Goal: Transaction & Acquisition: Purchase product/service

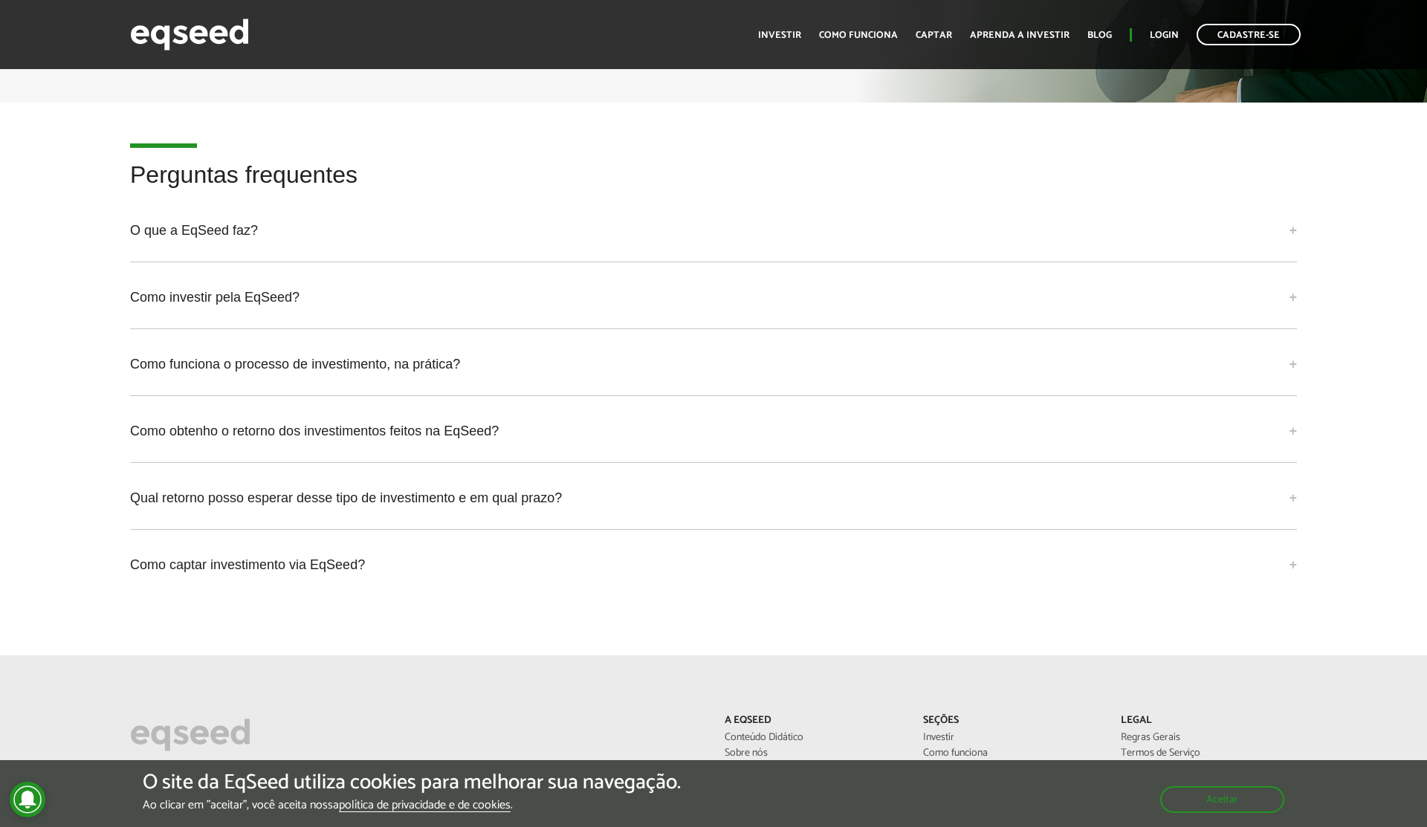
scroll to position [3905, 0]
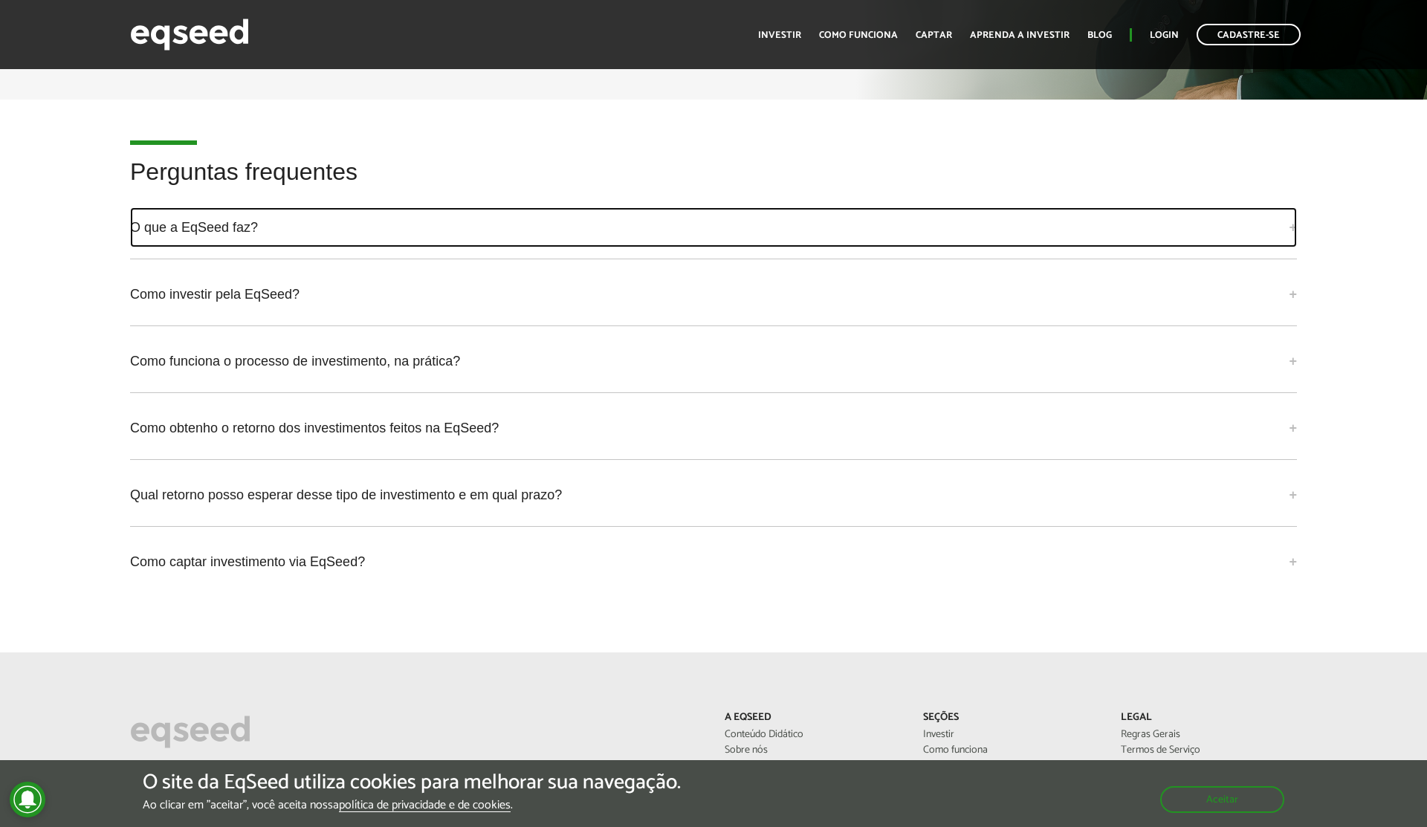
click at [201, 207] on link "O que a EqSeed faz?" at bounding box center [713, 227] width 1167 height 40
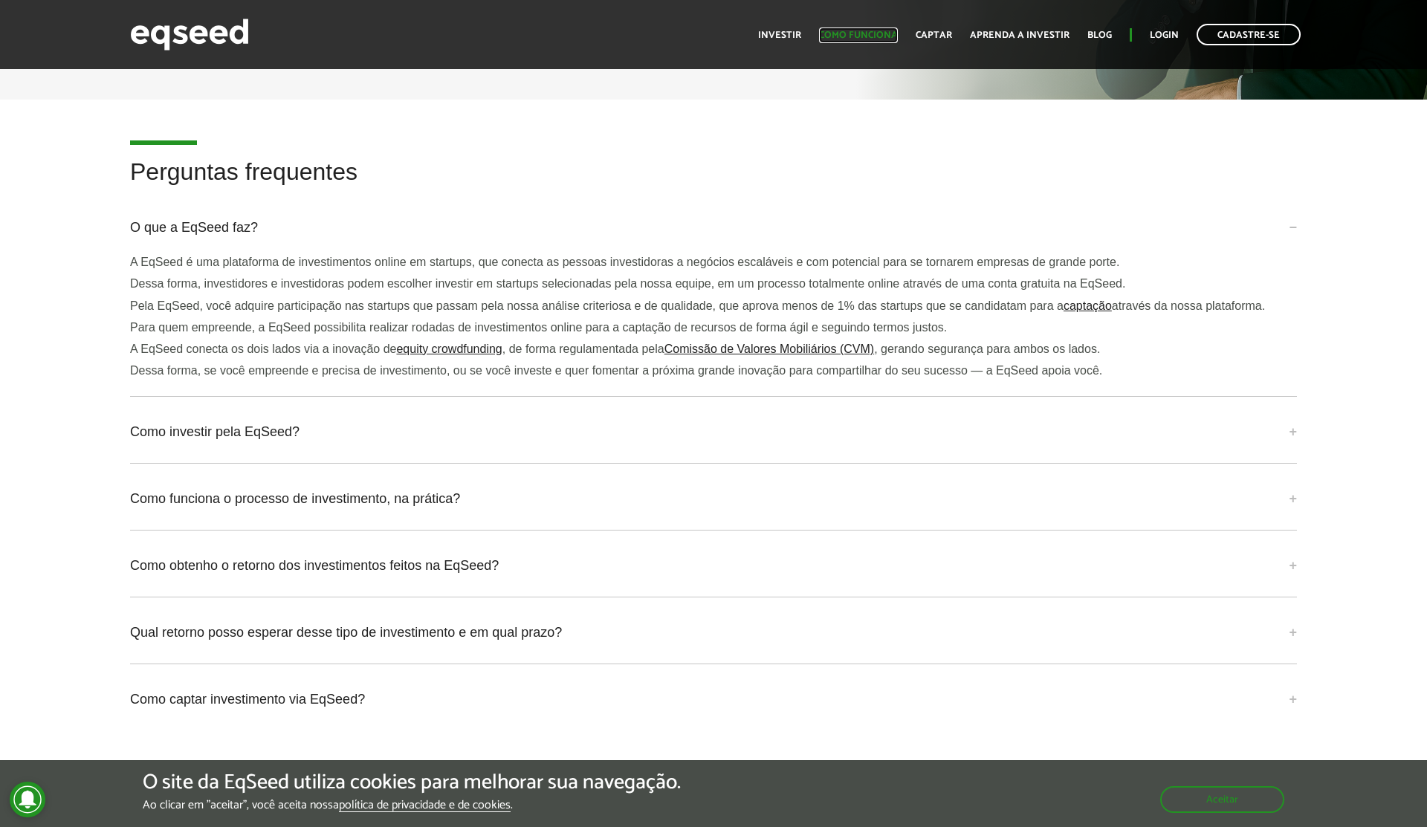
click at [849, 30] on link "Como funciona" at bounding box center [858, 35] width 79 height 10
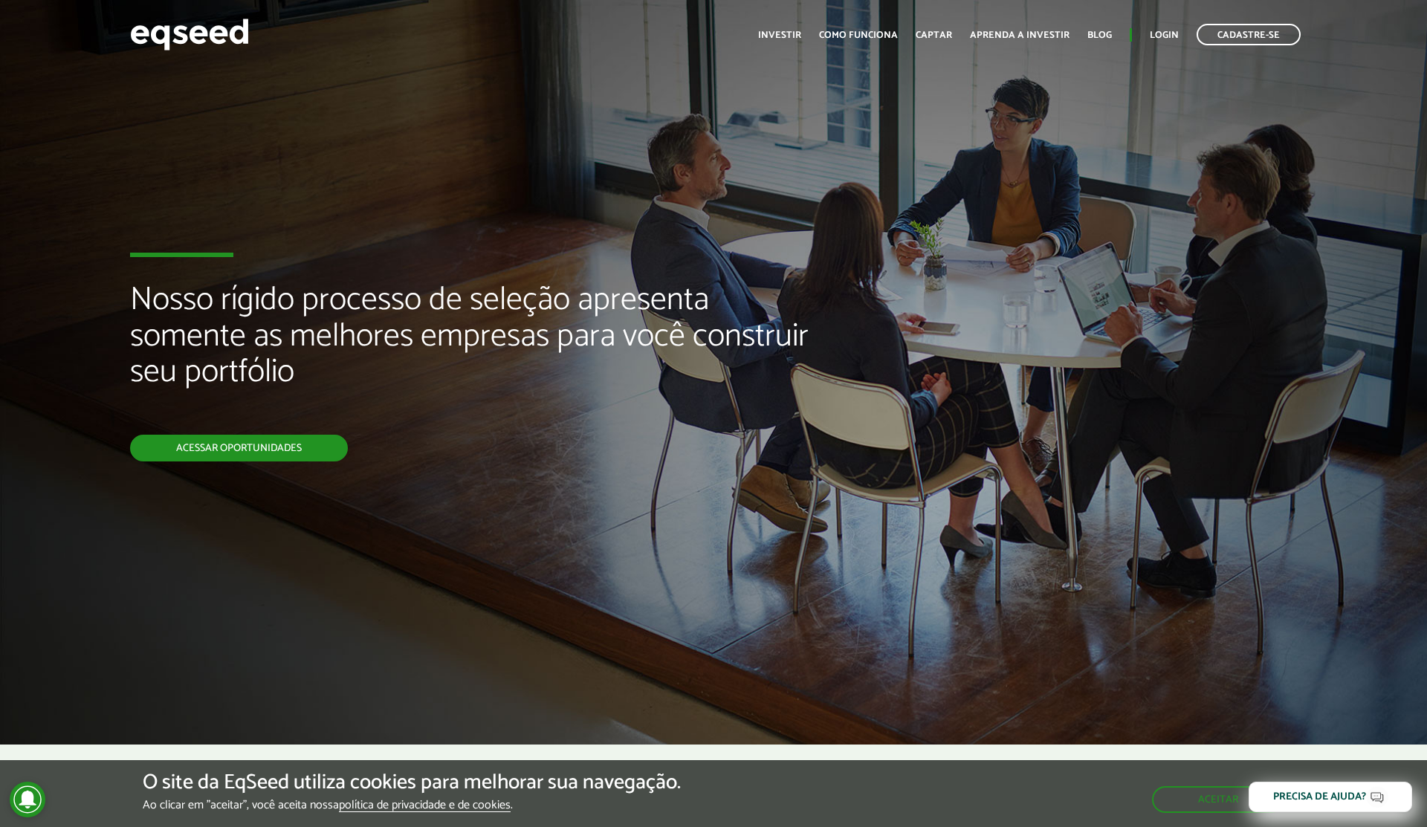
click at [230, 447] on link "Acessar oportunidades" at bounding box center [239, 448] width 218 height 27
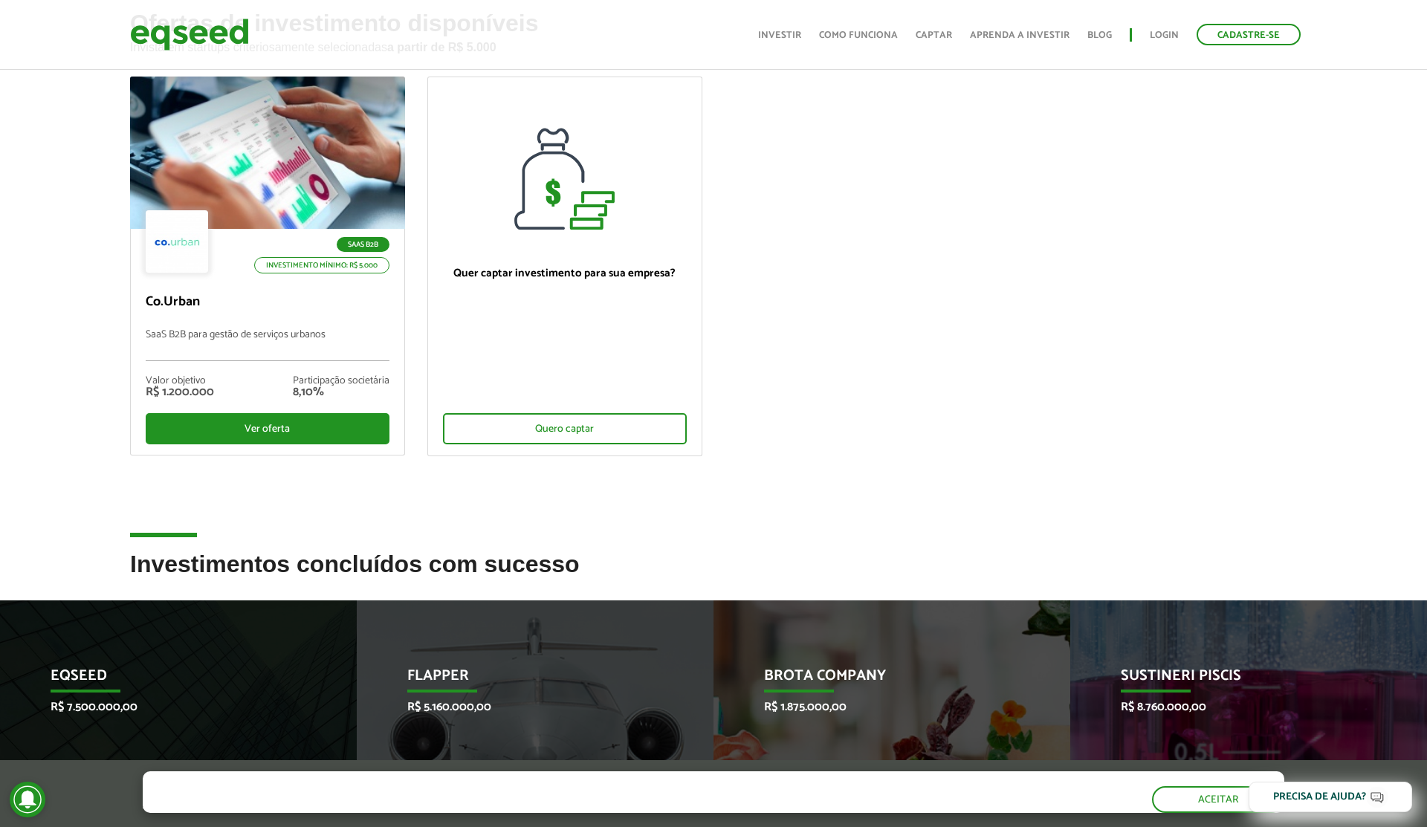
scroll to position [68, 0]
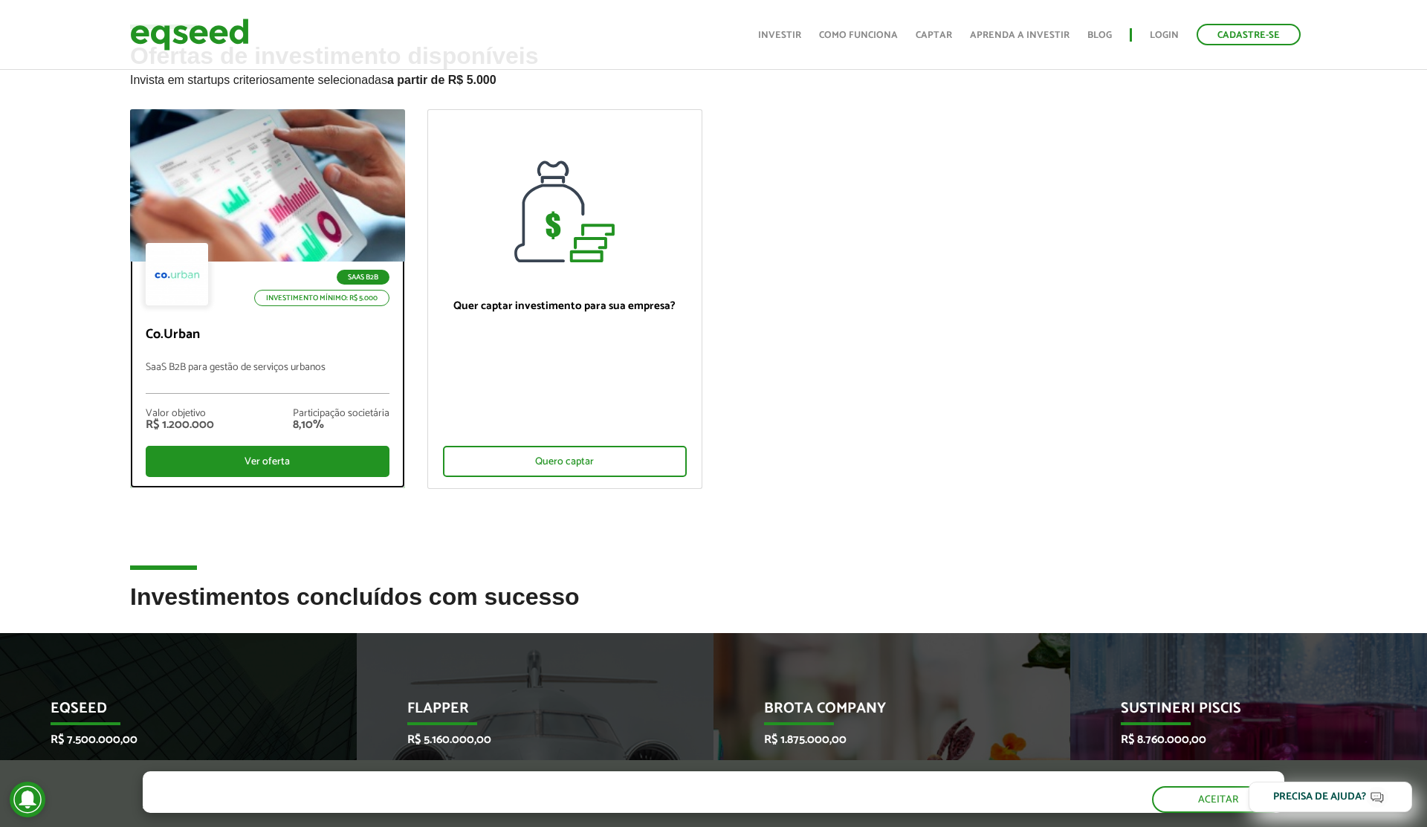
click at [259, 317] on div "SaaS B2B Investimento mínimo: R$ 5.000 Co.Urban SaaS B2B para gestão de serviço…" at bounding box center [267, 375] width 273 height 226
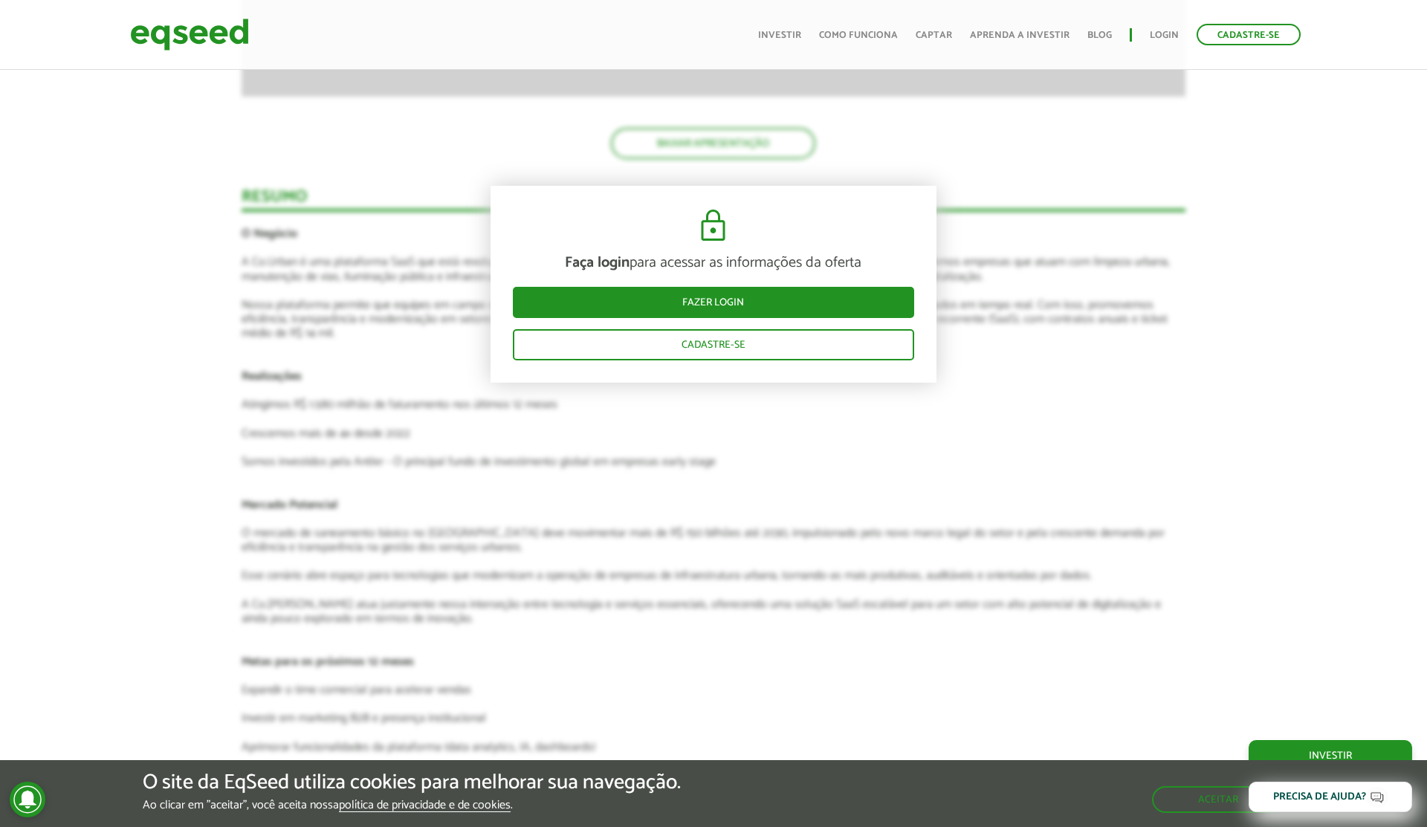
scroll to position [2146, 0]
